Goal: Task Accomplishment & Management: Manage account settings

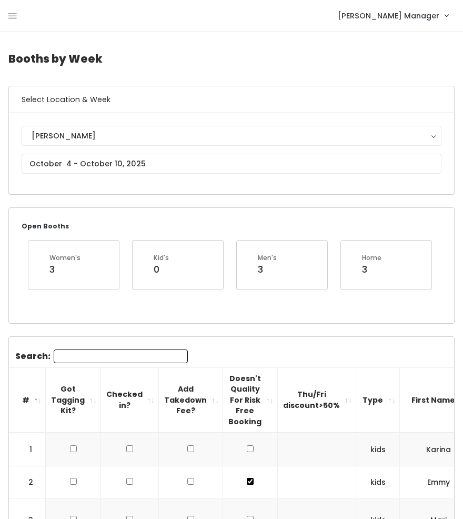
click at [18, 8] on div "Holladay Manager Admin Home My bookings Account settings Logout" at bounding box center [233, 15] width 450 height 23
click at [6, 15] on nav "Holladay Manager Admin Home My bookings Account settings Logout" at bounding box center [231, 16] width 463 height 32
click at [15, 15] on icon at bounding box center [12, 16] width 8 height 9
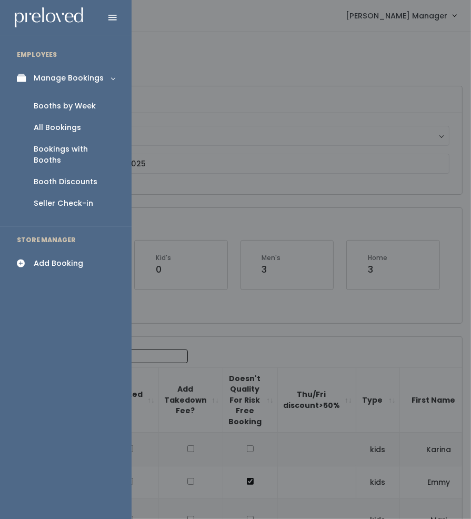
click at [56, 123] on div "All Bookings" at bounding box center [57, 127] width 47 height 11
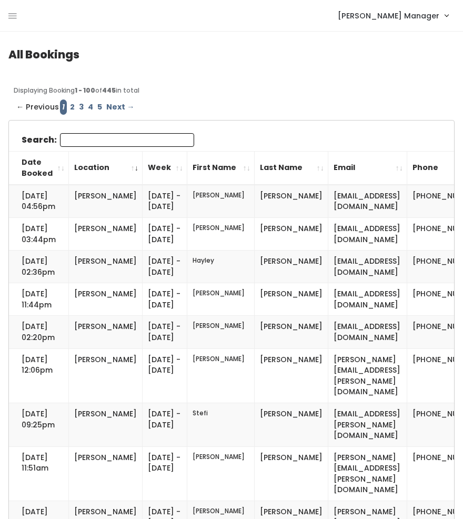
click at [100, 135] on input "Search:" at bounding box center [127, 140] width 134 height 14
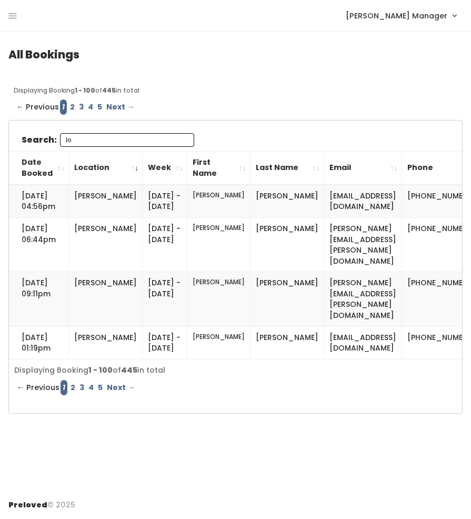
click at [88, 145] on input "lo" at bounding box center [127, 140] width 134 height 14
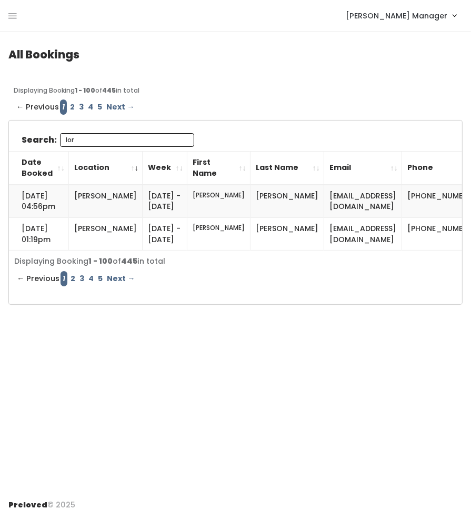
type input "lori"
click at [141, 138] on input "lori" at bounding box center [127, 140] width 134 height 14
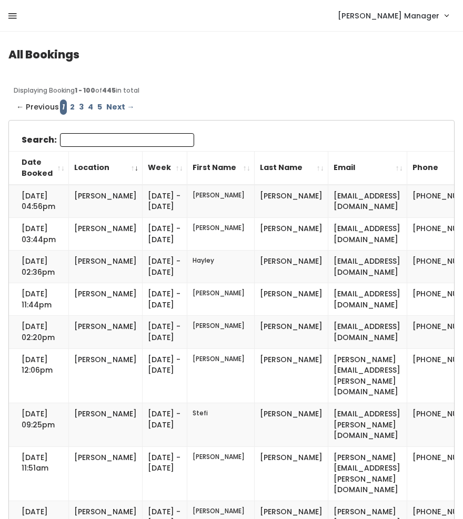
click at [9, 12] on icon at bounding box center [12, 16] width 8 height 9
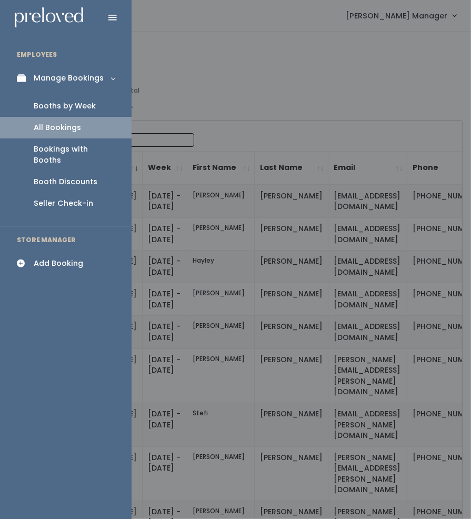
click at [45, 104] on div "Booths by Week" at bounding box center [65, 106] width 62 height 11
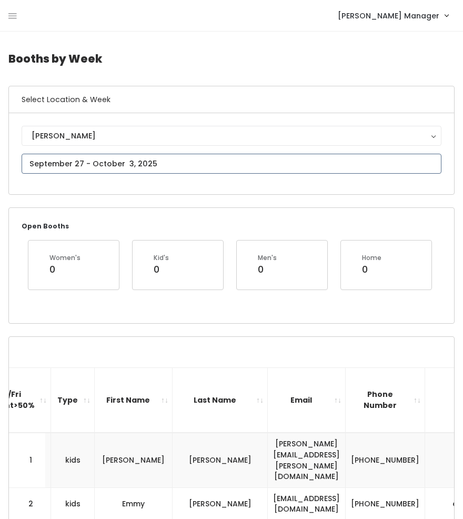
click at [159, 171] on input "text" at bounding box center [232, 164] width 420 height 20
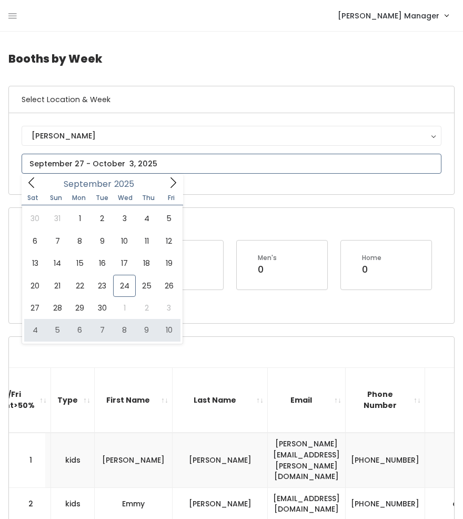
type input "October 4 to October 10"
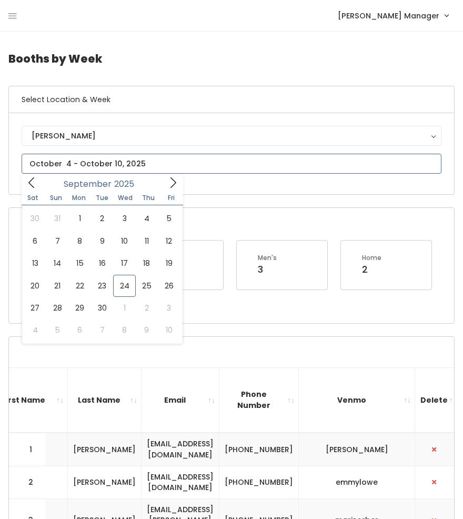
click at [140, 166] on input "text" at bounding box center [232, 164] width 420 height 20
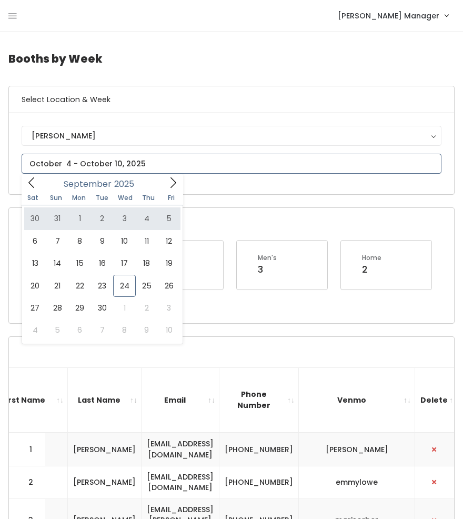
click at [177, 180] on icon at bounding box center [173, 183] width 12 height 12
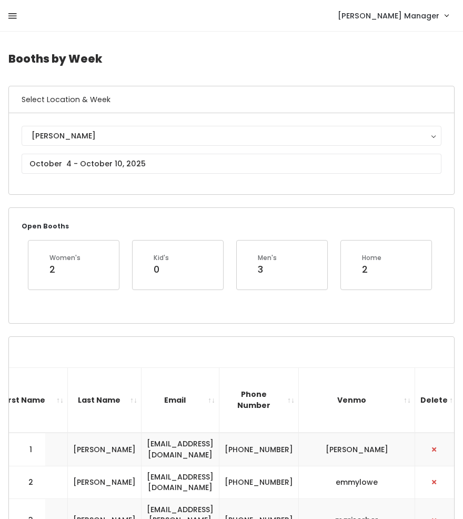
click at [14, 15] on icon at bounding box center [12, 16] width 8 height 9
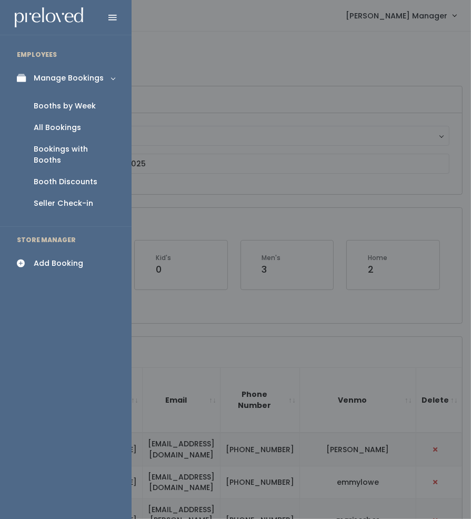
click at [221, 175] on div at bounding box center [235, 259] width 471 height 519
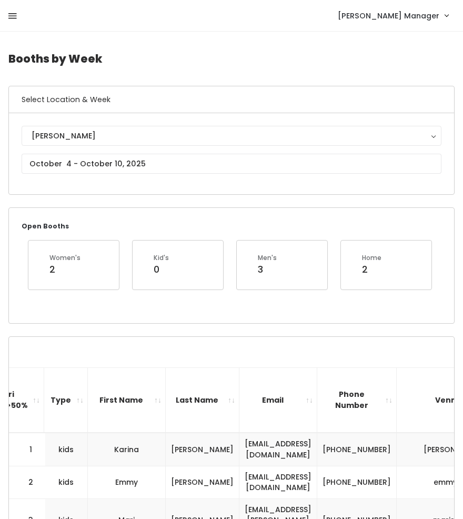
click at [10, 18] on icon at bounding box center [12, 16] width 8 height 9
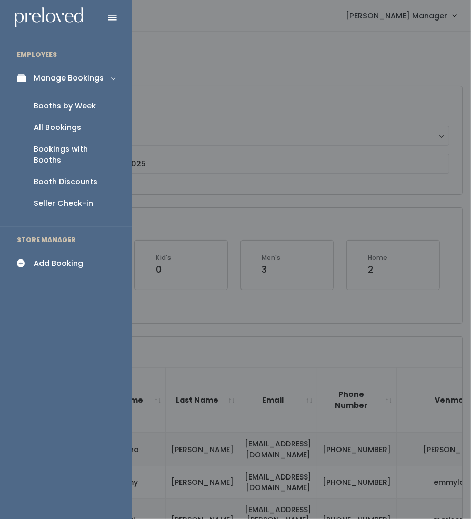
click at [42, 106] on div "Booths by Week" at bounding box center [65, 106] width 62 height 11
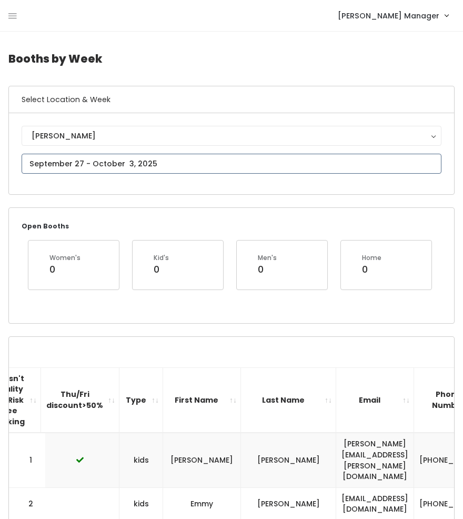
click at [78, 156] on input "text" at bounding box center [232, 164] width 420 height 20
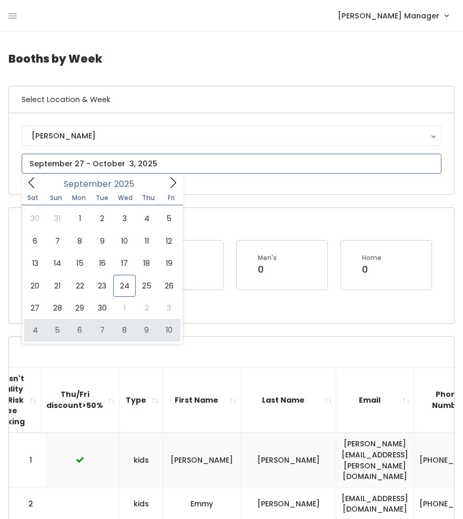
type input "[DATE] to [DATE]"
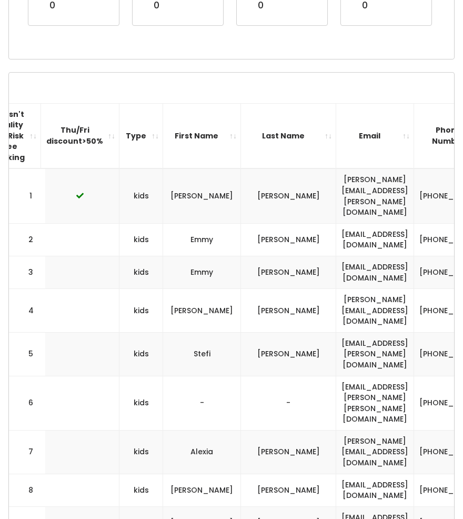
scroll to position [278, 0]
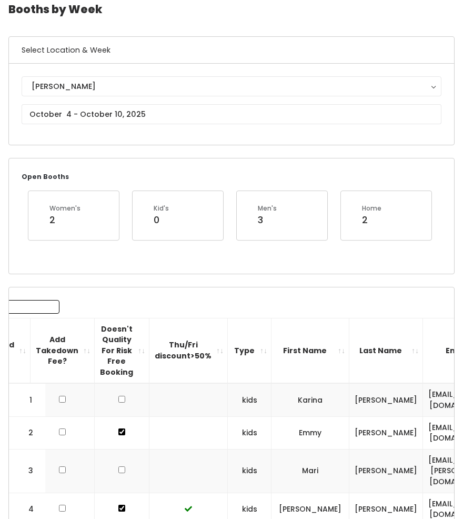
scroll to position [44, 0]
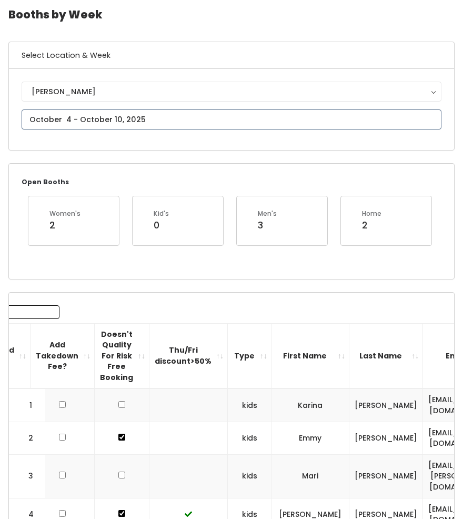
click at [49, 123] on input "text" at bounding box center [232, 119] width 420 height 20
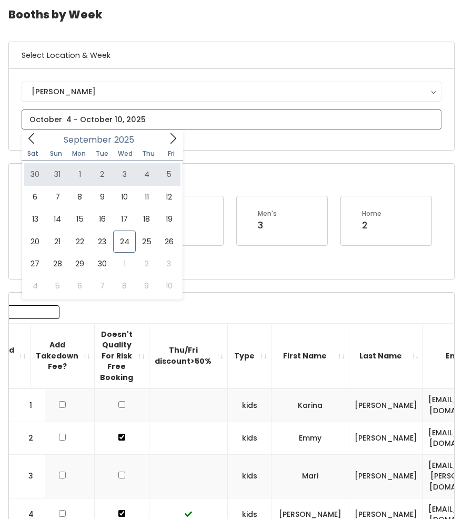
click at [172, 143] on icon at bounding box center [173, 139] width 12 height 12
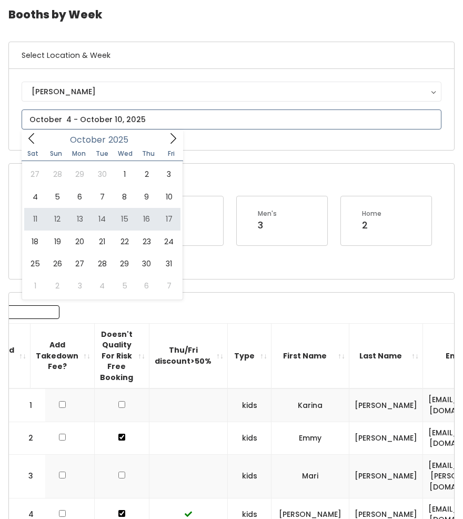
type input "October 11 to October 17"
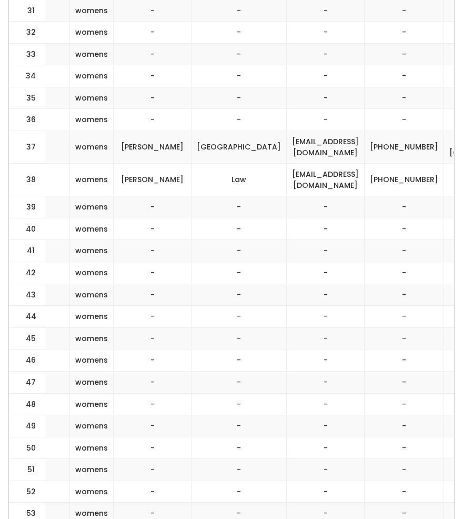
scroll to position [1422, 0]
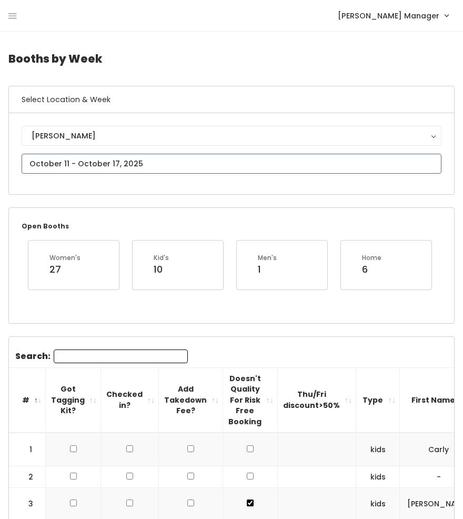
click at [68, 165] on input "text" at bounding box center [232, 164] width 420 height 20
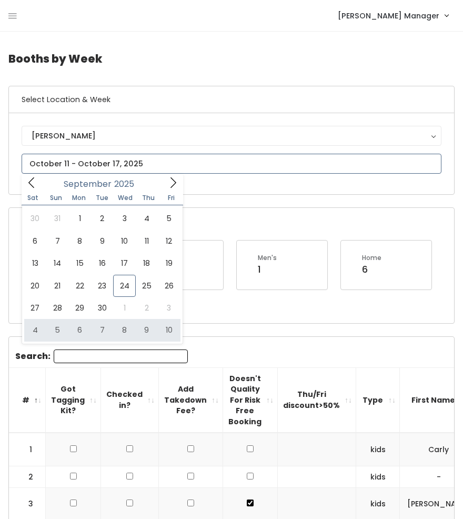
type input "[DATE] to [DATE]"
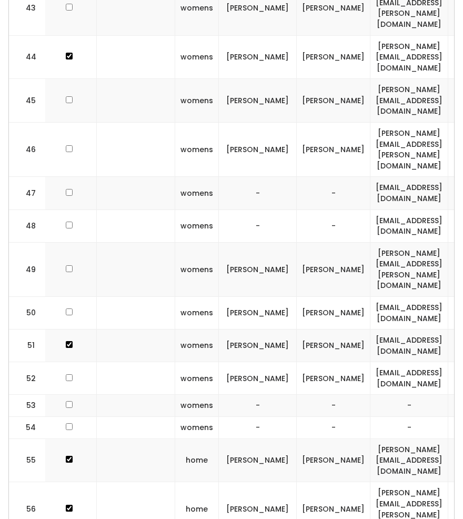
scroll to position [0, 181]
